Goal: Task Accomplishment & Management: Manage account settings

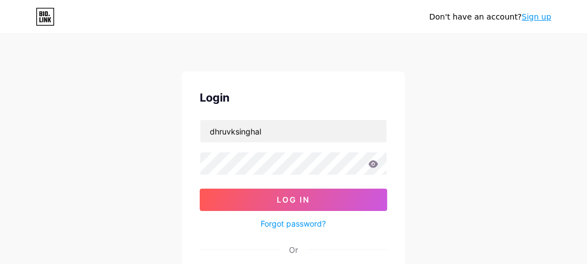
type input "dhruvksinghal"
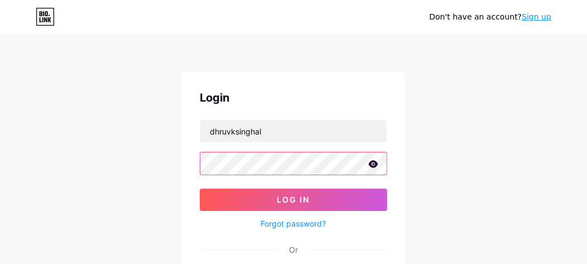
click at [200, 189] on button "Log In" at bounding box center [294, 200] width 188 height 22
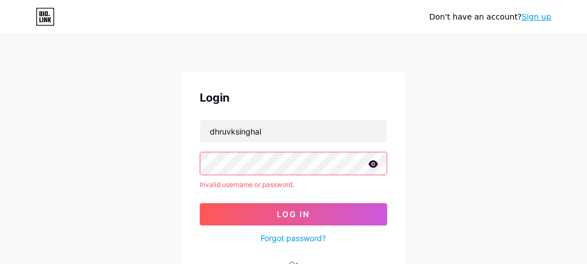
click at [200, 203] on button "Log In" at bounding box center [294, 214] width 188 height 22
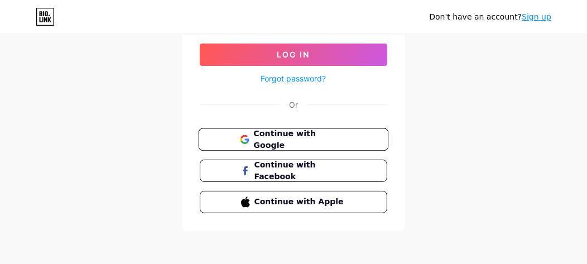
click at [300, 142] on span "Continue with Google" at bounding box center [299, 140] width 93 height 24
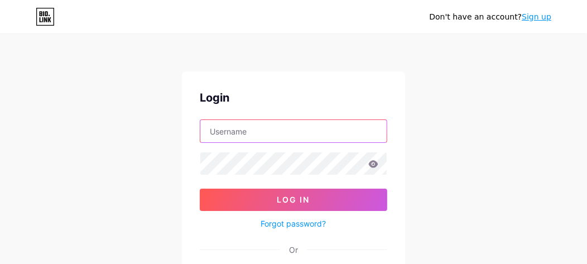
click at [367, 136] on input "text" at bounding box center [293, 131] width 186 height 22
type input "[EMAIL_ADDRESS][DOMAIN_NAME]"
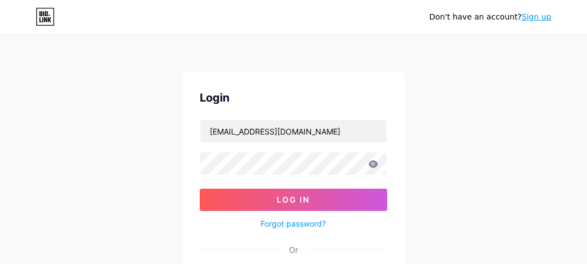
click at [314, 220] on link "Forgot password?" at bounding box center [293, 224] width 65 height 12
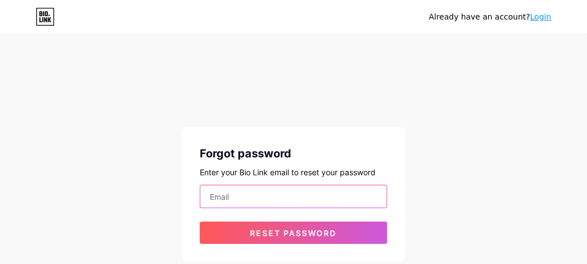
click at [311, 200] on input "email" at bounding box center [293, 196] width 186 height 22
type input "[EMAIL_ADDRESS][DOMAIN_NAME]"
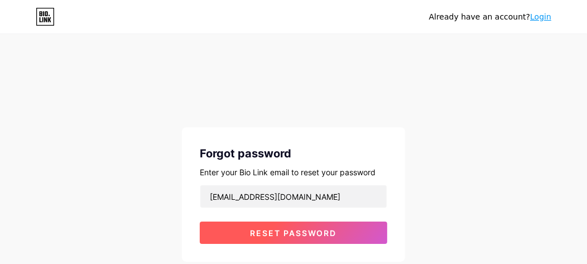
click at [319, 232] on span "Reset password" at bounding box center [294, 232] width 87 height 9
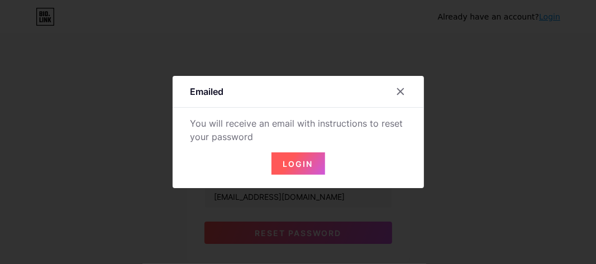
click at [294, 166] on span "Login" at bounding box center [298, 163] width 30 height 9
